Goal: Task Accomplishment & Management: Manage account settings

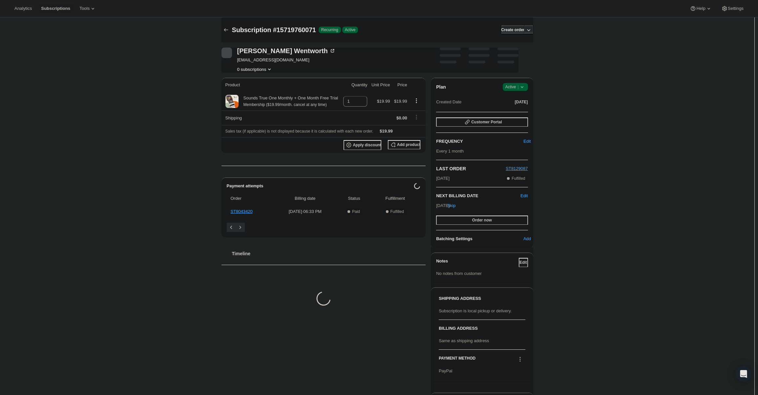
click at [519, 85] on span "|" at bounding box center [518, 86] width 1 height 5
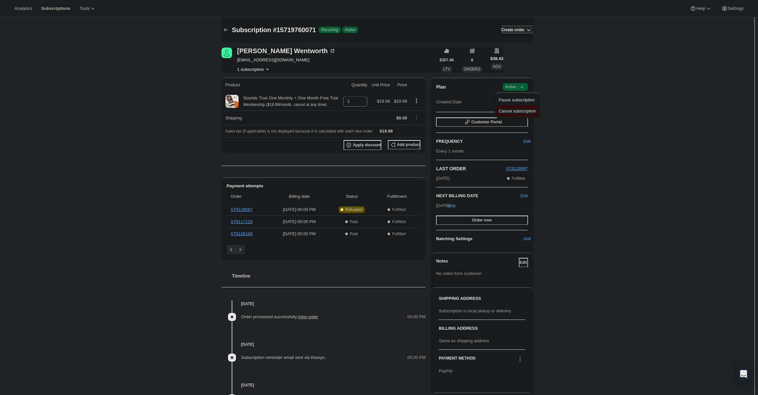
click at [513, 109] on span "Cancel subscription" at bounding box center [517, 111] width 37 height 5
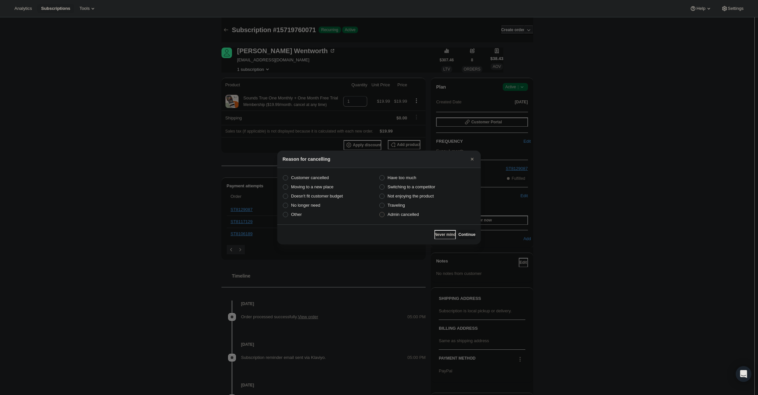
click at [417, 210] on label "Admin cancelled" at bounding box center [427, 214] width 96 height 9
click at [380, 212] on input "Admin cancelled" at bounding box center [379, 212] width 0 height 0
radio input "true"
click at [474, 236] on button "Continue" at bounding box center [467, 234] width 17 height 9
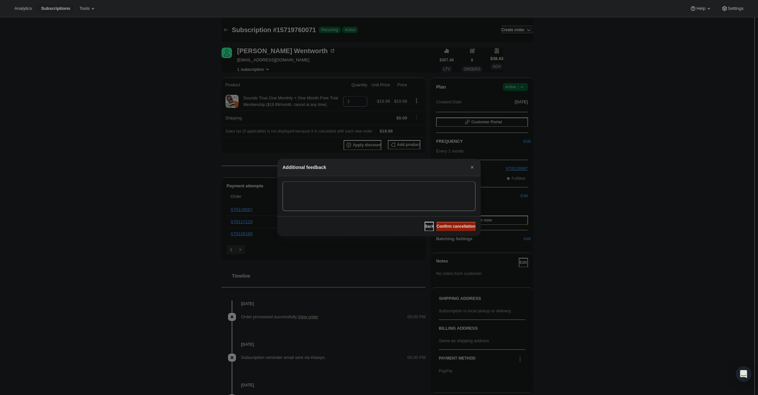
click at [471, 228] on button "Confirm cancellation" at bounding box center [456, 226] width 39 height 9
